Goal: Check status: Check status

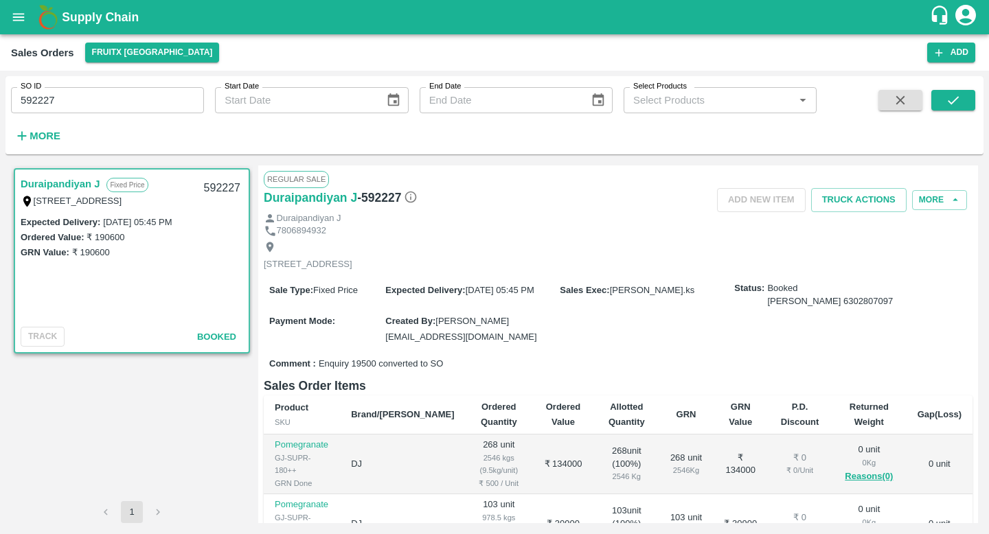
click at [109, 106] on input "592227" at bounding box center [107, 100] width 193 height 26
paste input "text"
type input "591832"
click at [953, 97] on icon "submit" at bounding box center [953, 100] width 15 height 15
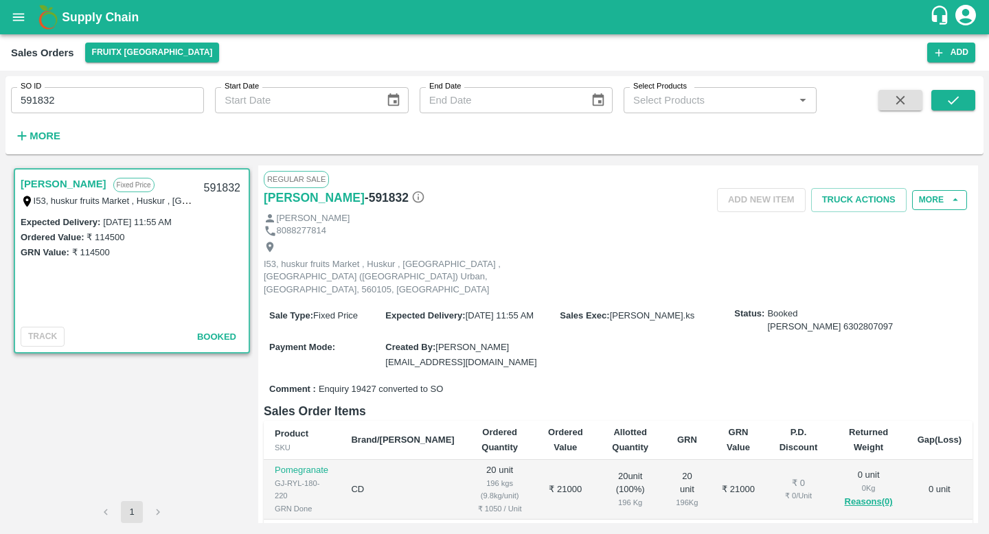
click at [935, 196] on button "More" at bounding box center [939, 200] width 55 height 20
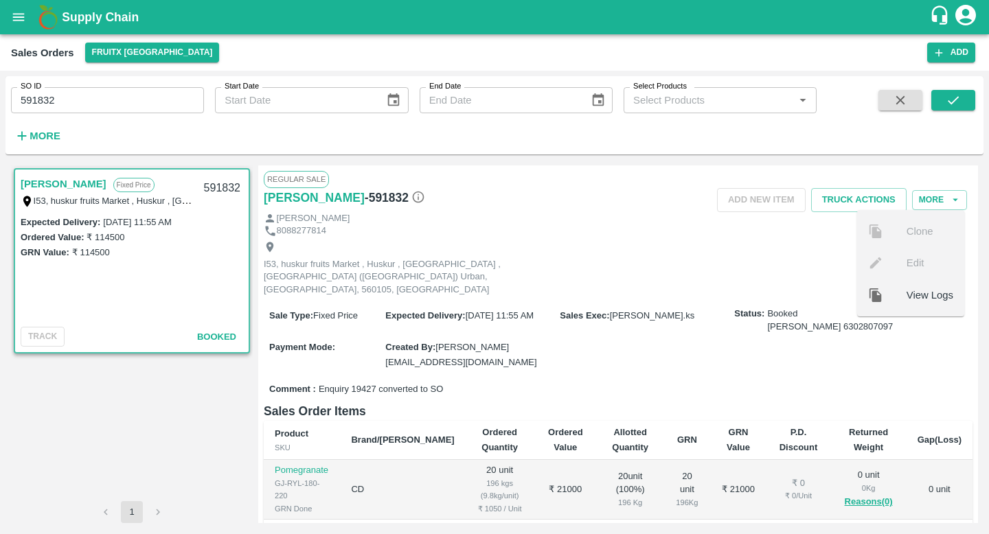
click at [897, 292] on div at bounding box center [887, 295] width 38 height 15
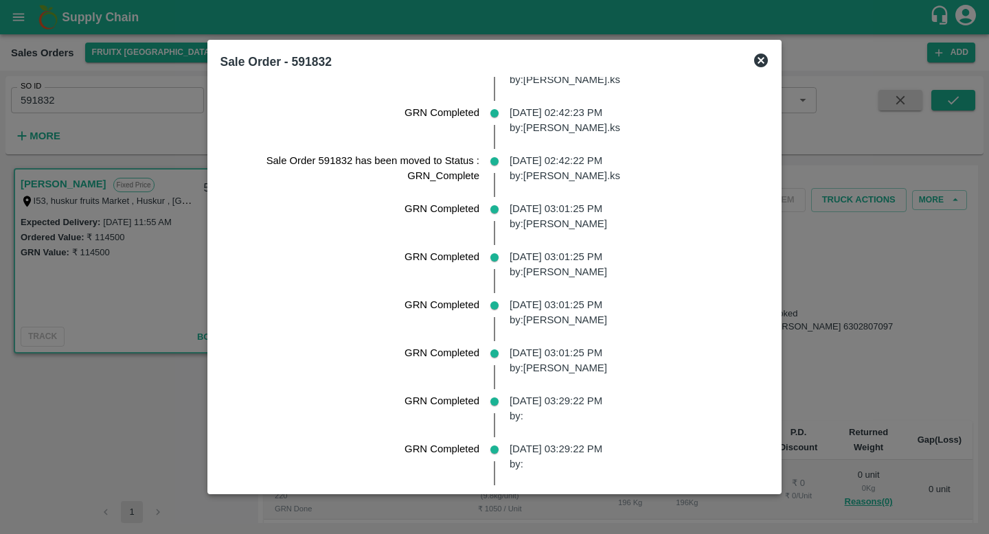
scroll to position [1400, 0]
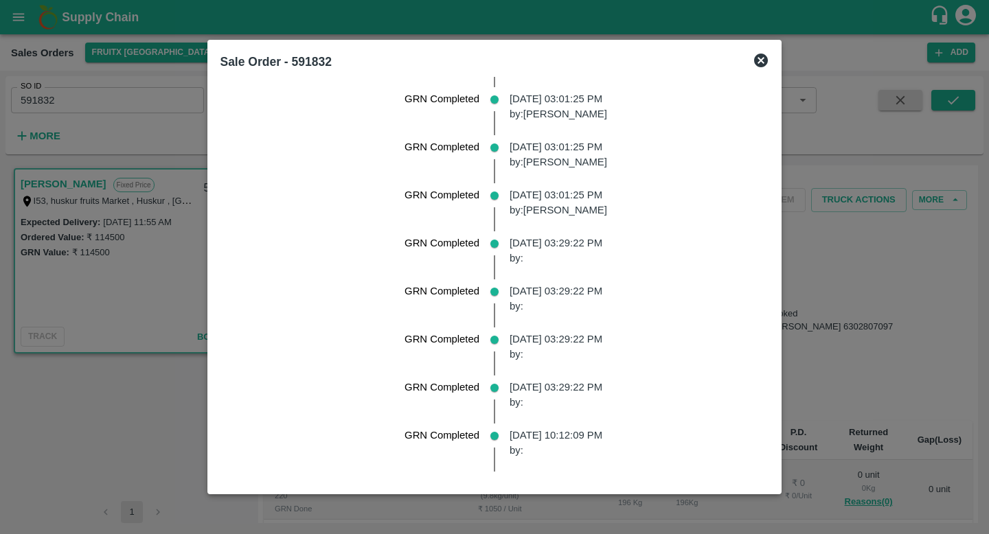
click at [877, 247] on div at bounding box center [494, 267] width 989 height 534
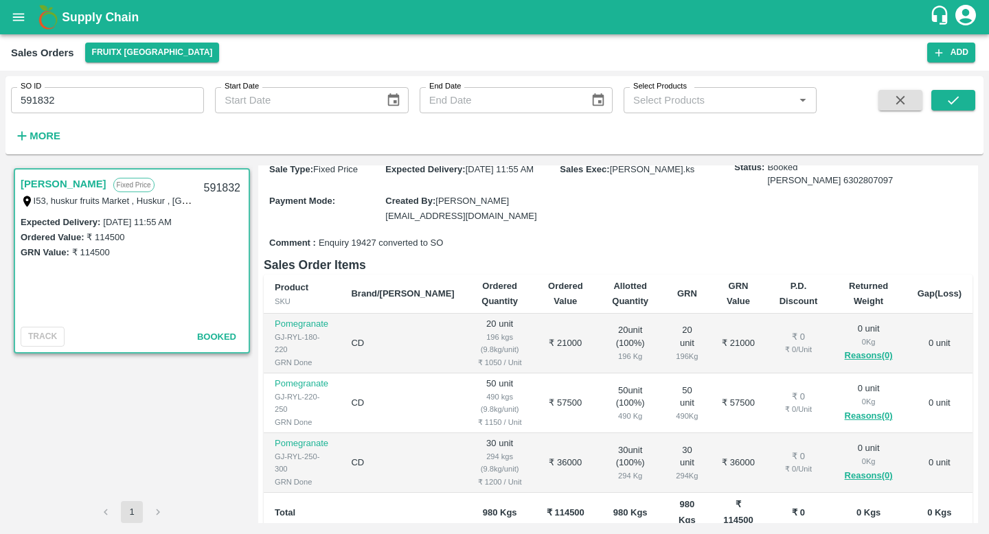
scroll to position [0, 0]
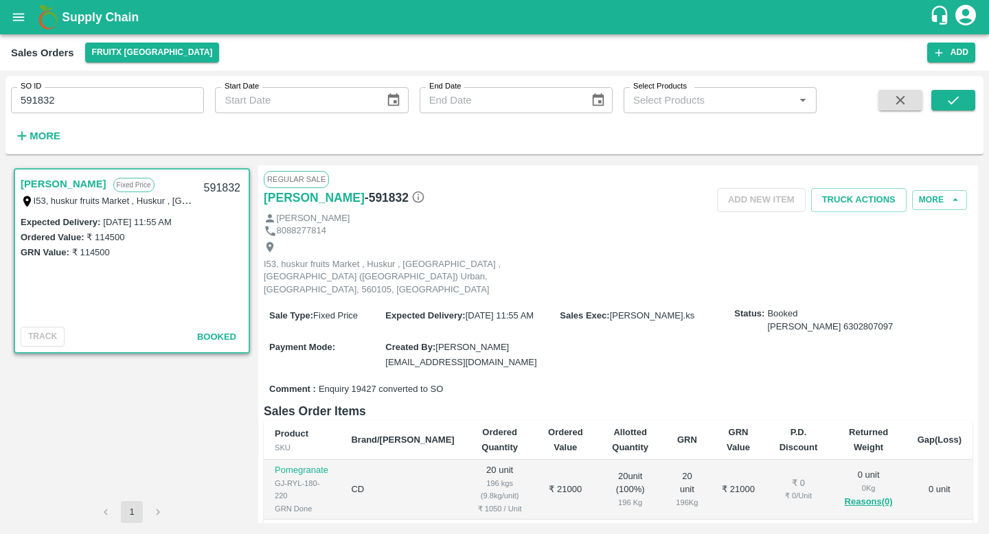
click at [365, 196] on h6 "- 591832" at bounding box center [395, 197] width 60 height 19
copy h6 "591832"
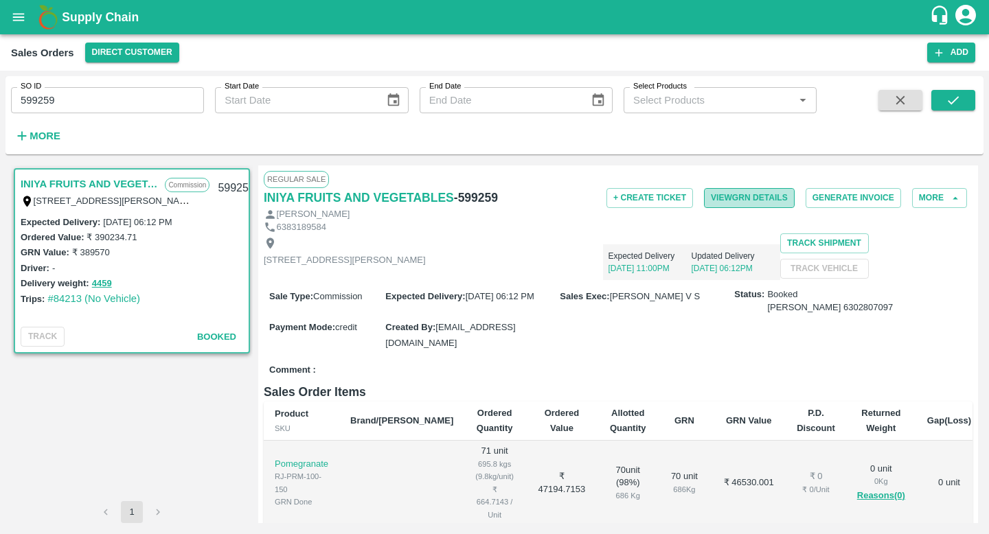
click at [780, 204] on button "View GRN Details" at bounding box center [749, 198] width 91 height 20
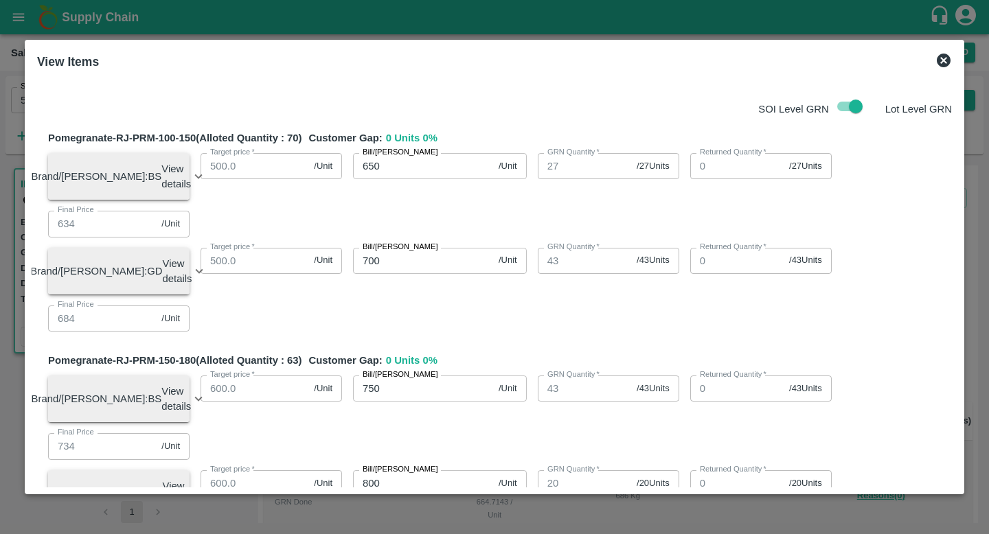
click at [938, 55] on icon at bounding box center [944, 60] width 16 height 16
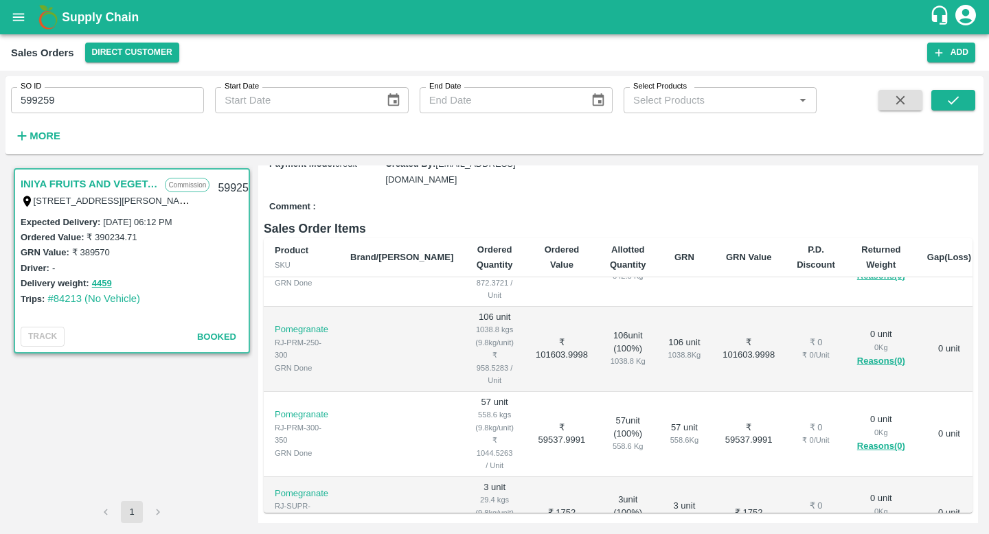
scroll to position [343, 0]
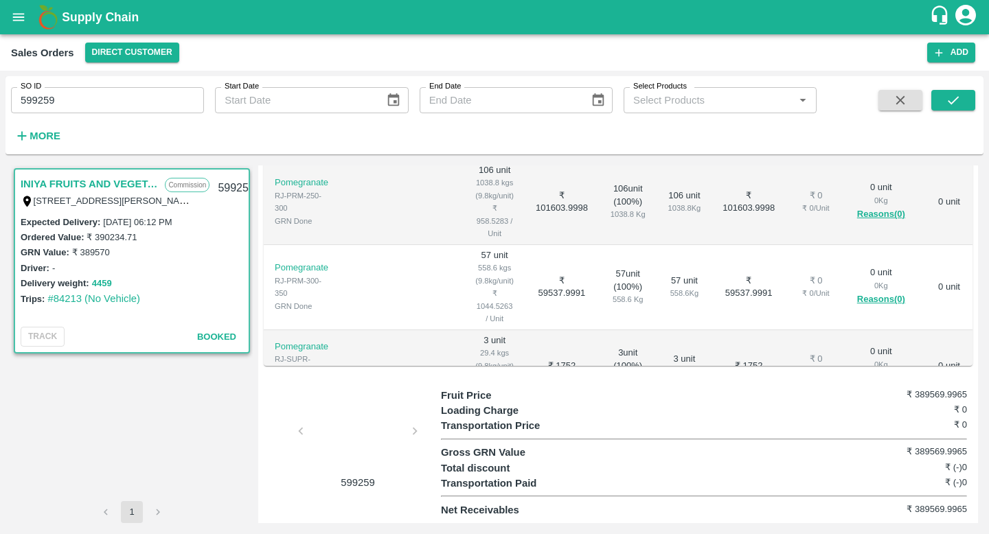
click at [103, 283] on button "4459" at bounding box center [102, 284] width 20 height 16
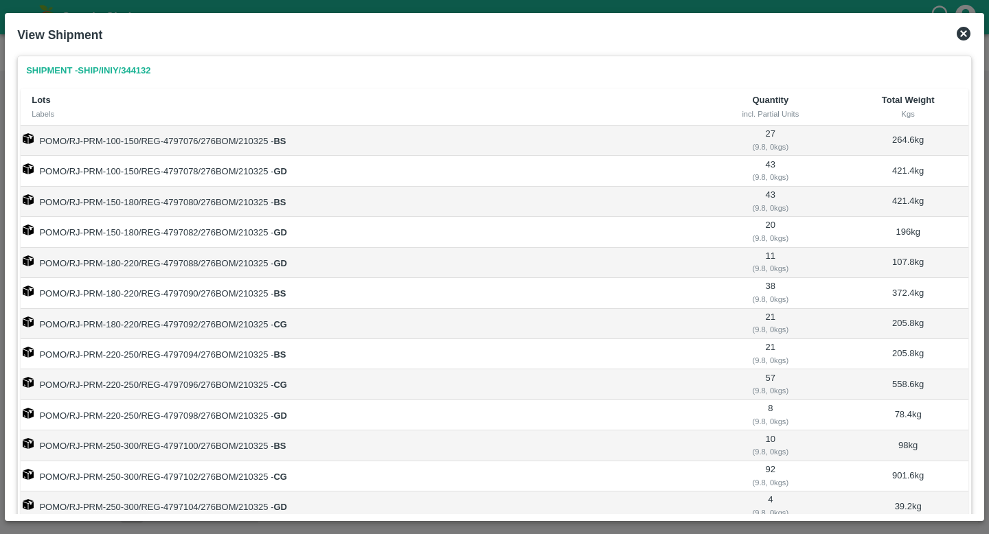
click at [261, 146] on td "POMO/RJ-PRM-100-150/REG-4797076/276BOM/210325 - BS" at bounding box center [357, 141] width 673 height 30
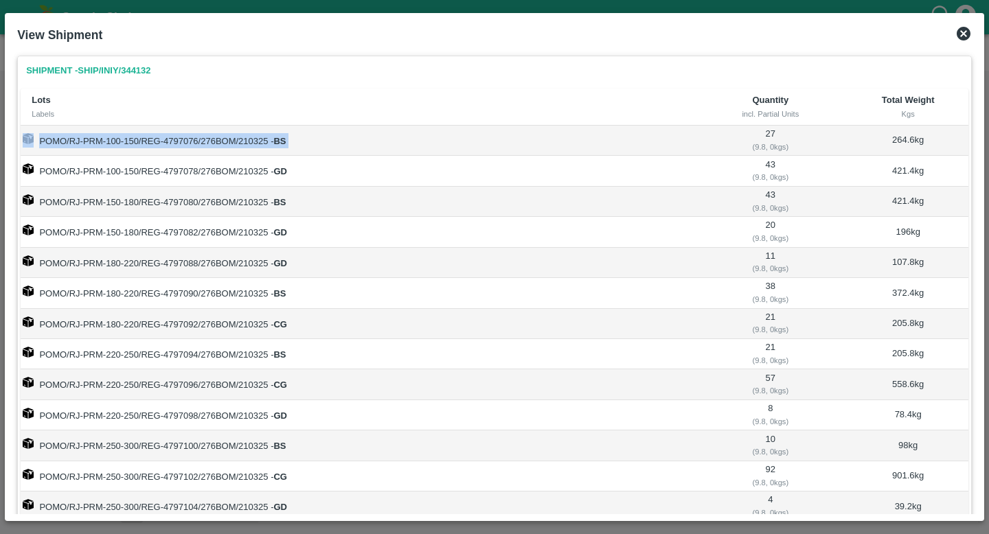
click at [255, 178] on td "POMO/RJ-PRM-100-150/REG-4797078/276BOM/210325 - GD" at bounding box center [357, 171] width 673 height 30
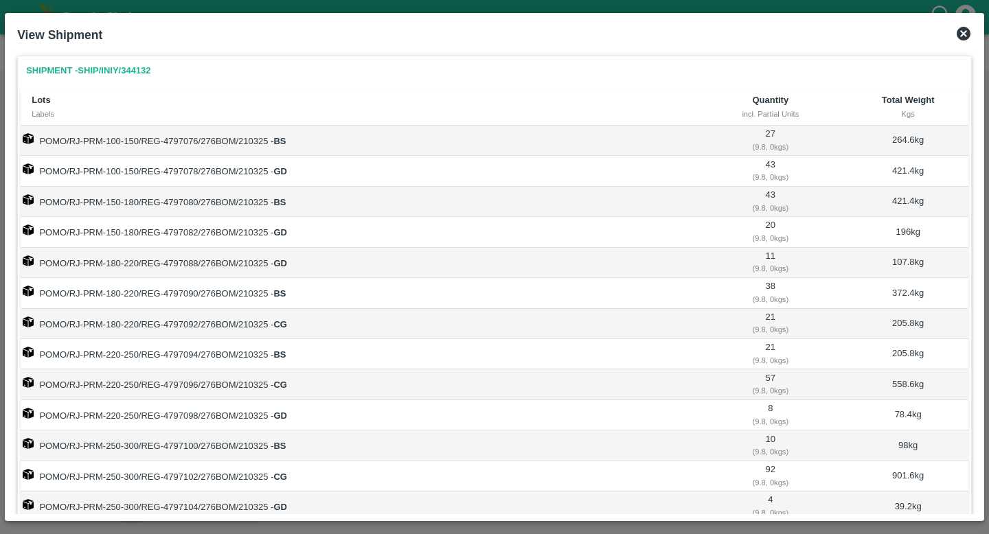
click at [256, 170] on td "POMO/RJ-PRM-100-150/REG-4797078/276BOM/210325 - GD" at bounding box center [357, 171] width 673 height 30
click at [260, 207] on td "POMO/RJ-PRM-150-180/REG-4797080/276BOM/210325 - BS" at bounding box center [357, 202] width 673 height 30
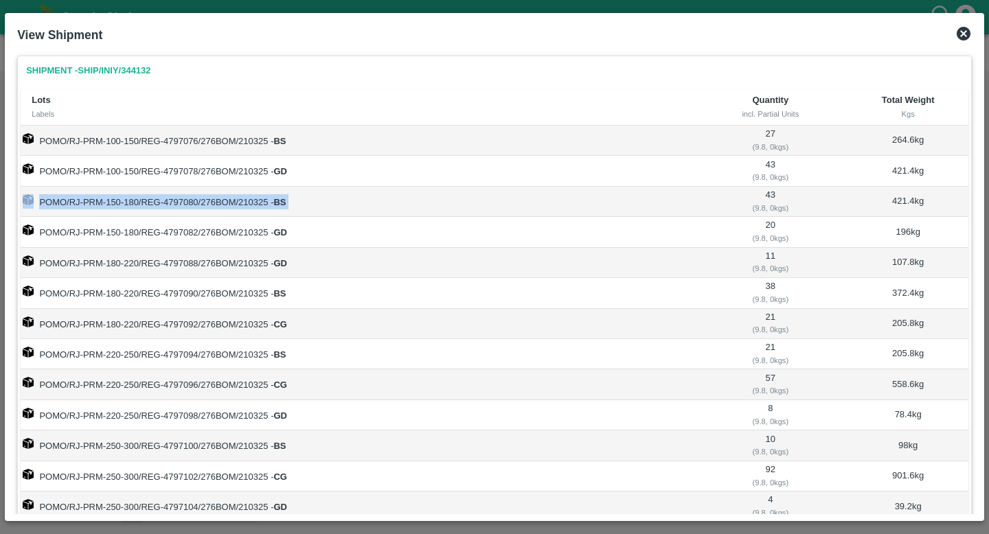
click at [263, 236] on td "POMO/RJ-PRM-150-180/REG-4797082/276BOM/210325 - GD" at bounding box center [357, 232] width 673 height 30
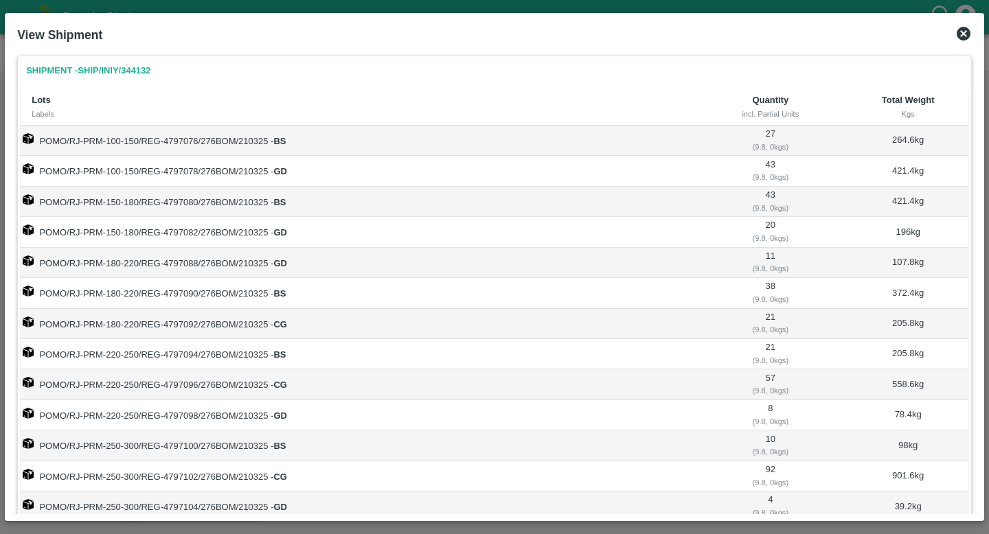
click at [263, 236] on td "POMO/RJ-PRM-150-180/REG-4797082/276BOM/210325 - GD" at bounding box center [357, 232] width 673 height 30
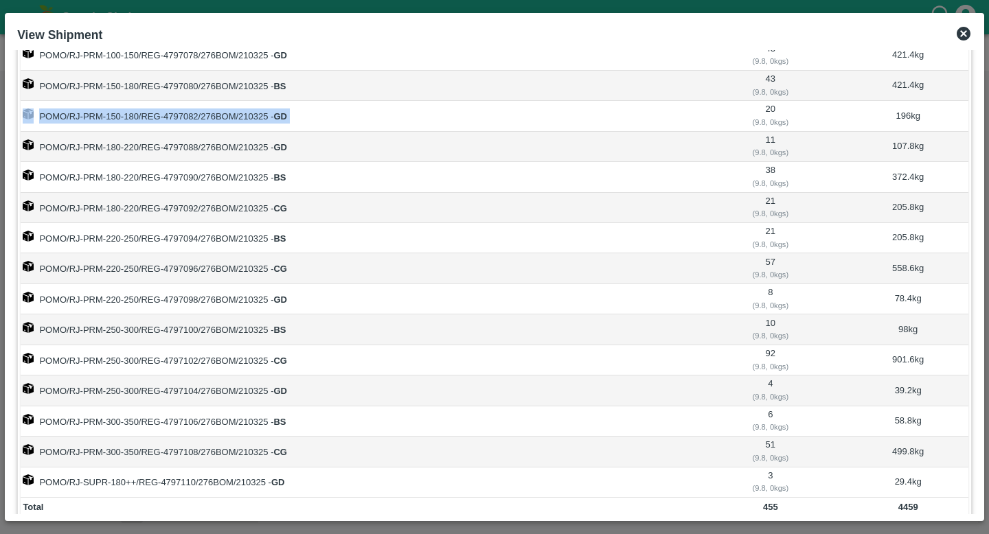
scroll to position [117, 0]
click at [256, 178] on td "POMO/RJ-PRM-180-220/REG-4797090/276BOM/210325 - BS" at bounding box center [357, 176] width 673 height 30
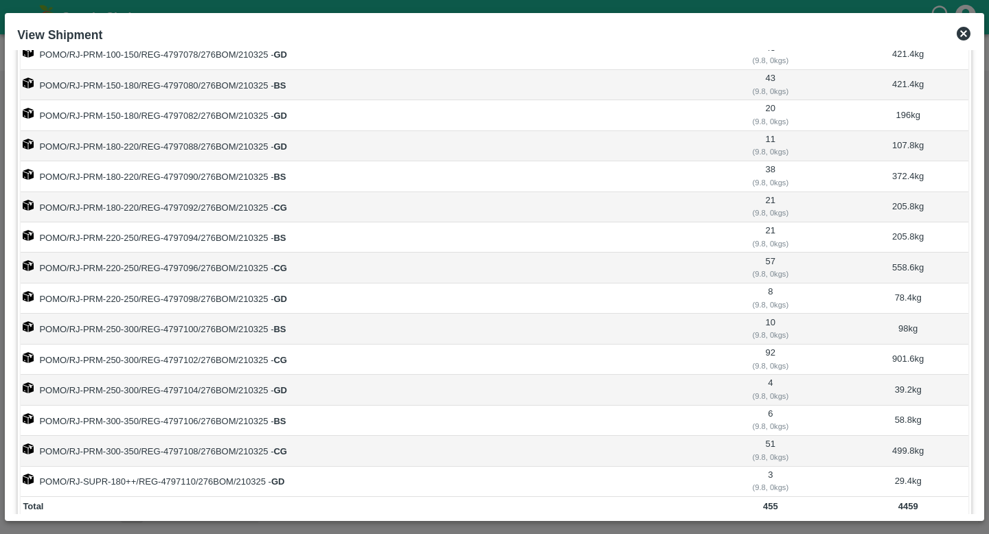
click at [256, 178] on td "POMO/RJ-PRM-180-220/REG-4797090/276BOM/210325 - BS" at bounding box center [357, 176] width 673 height 30
click at [258, 204] on td "POMO/RJ-PRM-180-220/REG-4797092/276BOM/210325 - CG" at bounding box center [357, 207] width 673 height 30
click at [261, 229] on td "POMO/RJ-PRM-220-250/REG-4797094/276BOM/210325 - BS" at bounding box center [357, 238] width 673 height 30
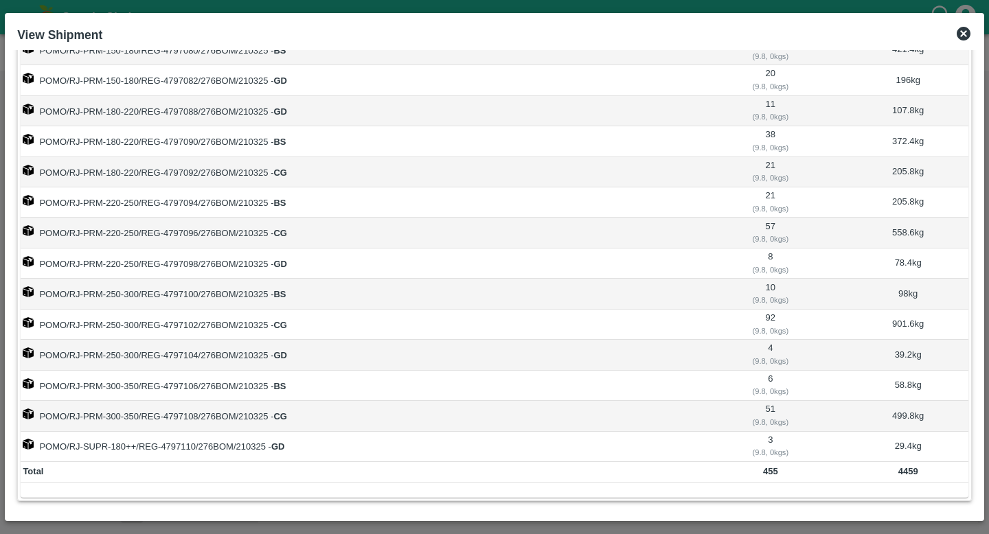
scroll to position [164, 0]
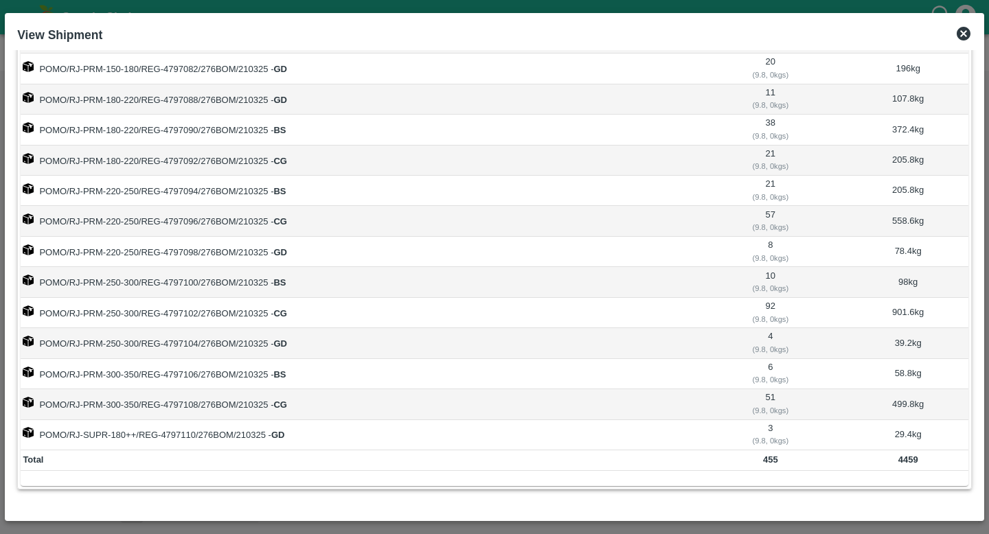
click at [260, 282] on td "POMO/RJ-PRM-250-300/REG-4797100/276BOM/210325 - BS" at bounding box center [357, 282] width 673 height 30
click at [259, 308] on td "POMO/RJ-PRM-250-300/REG-4797102/276BOM/210325 - CG" at bounding box center [357, 313] width 673 height 30
click at [267, 345] on td "POMO/RJ-PRM-250-300/REG-4797104/276BOM/210325 - GD" at bounding box center [357, 343] width 673 height 30
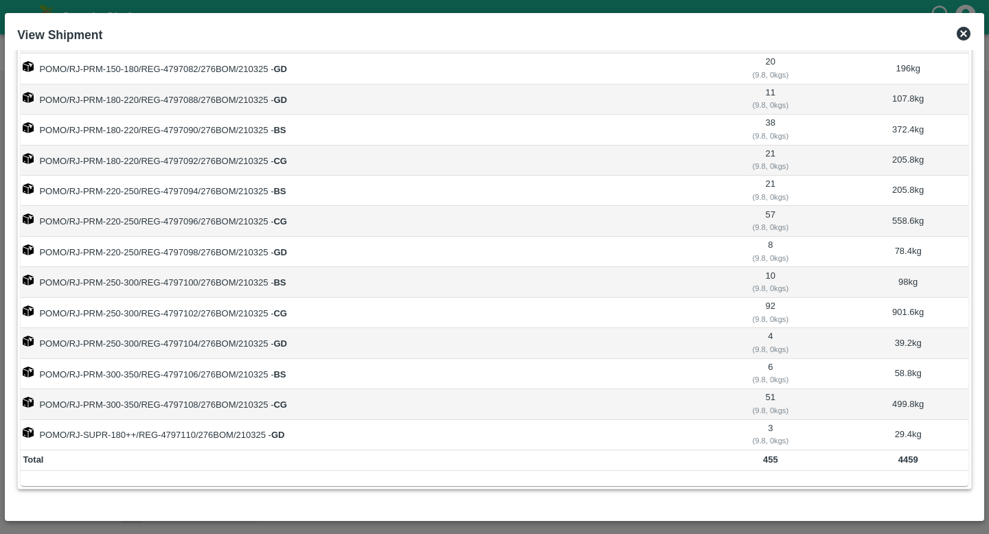
click at [962, 34] on icon at bounding box center [964, 33] width 16 height 16
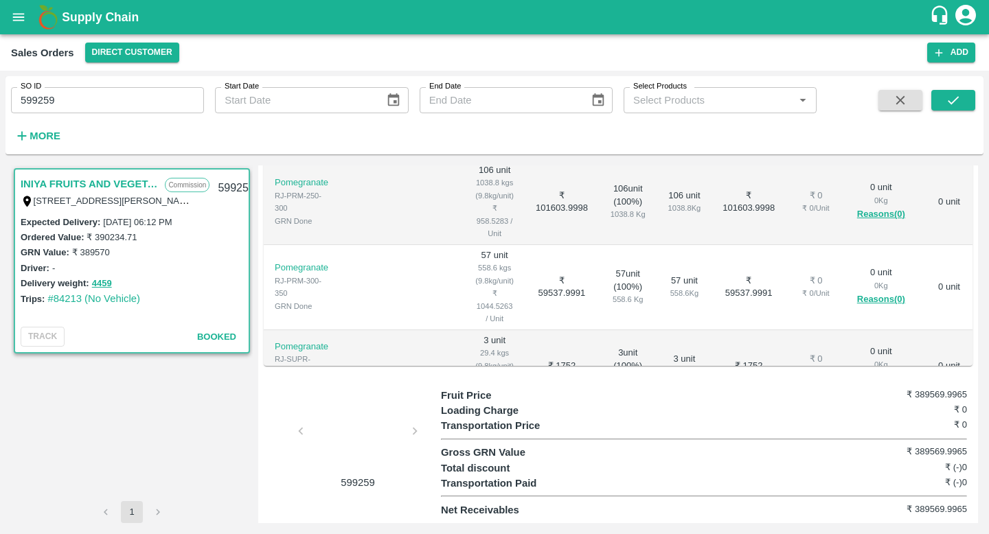
click at [229, 182] on div "599259" at bounding box center [236, 188] width 53 height 32
copy div "599259"
